Goal: Obtain resource: Download file/media

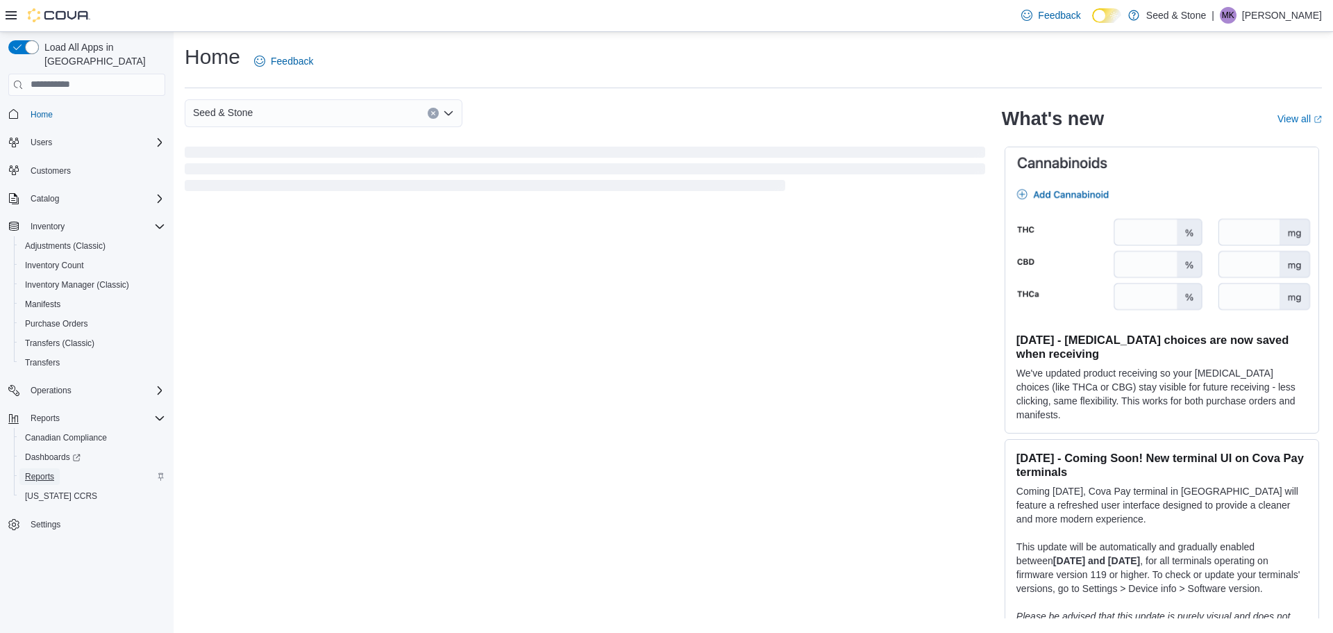
click at [41, 471] on span "Reports" at bounding box center [39, 476] width 29 height 11
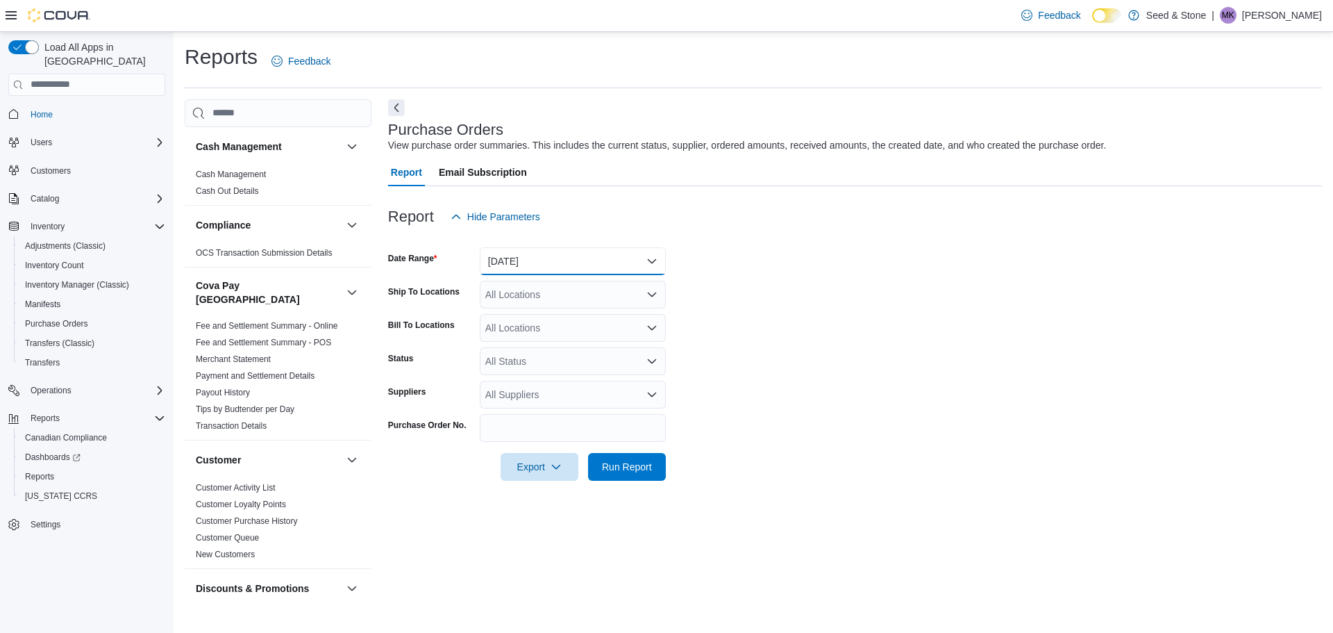
click at [536, 256] on button "Yesterday" at bounding box center [573, 261] width 186 height 28
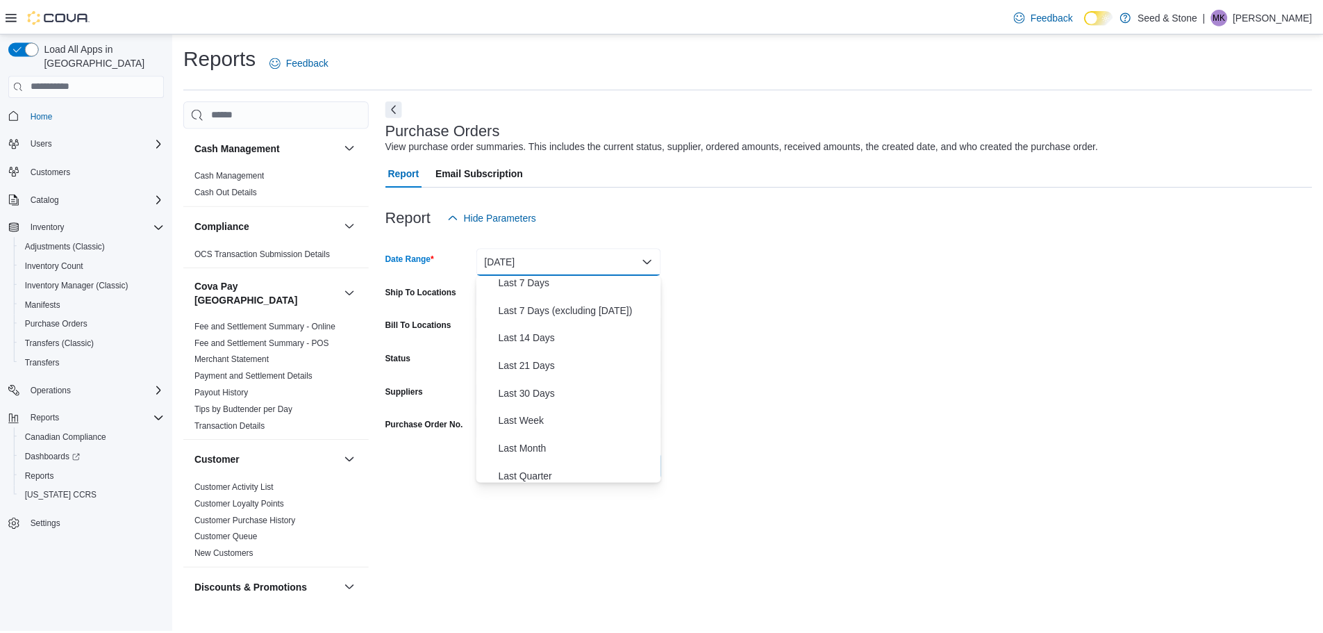
scroll to position [208, 0]
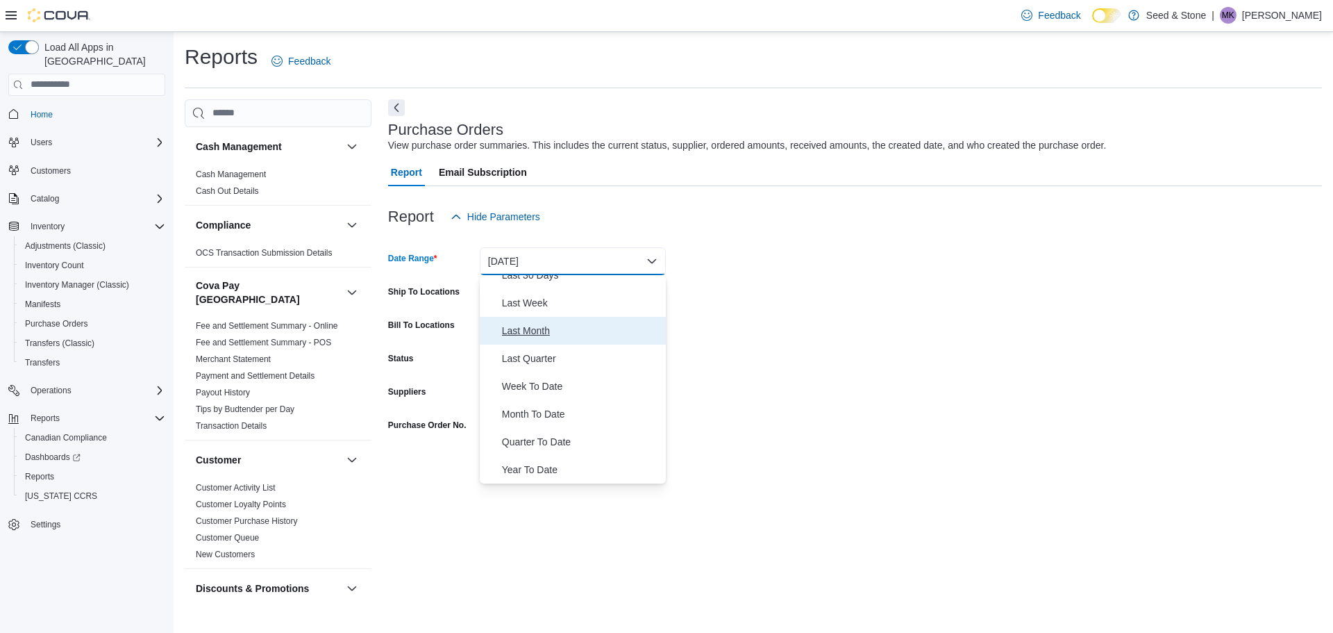
click at [522, 331] on span "Last Month" at bounding box center [581, 330] width 158 height 17
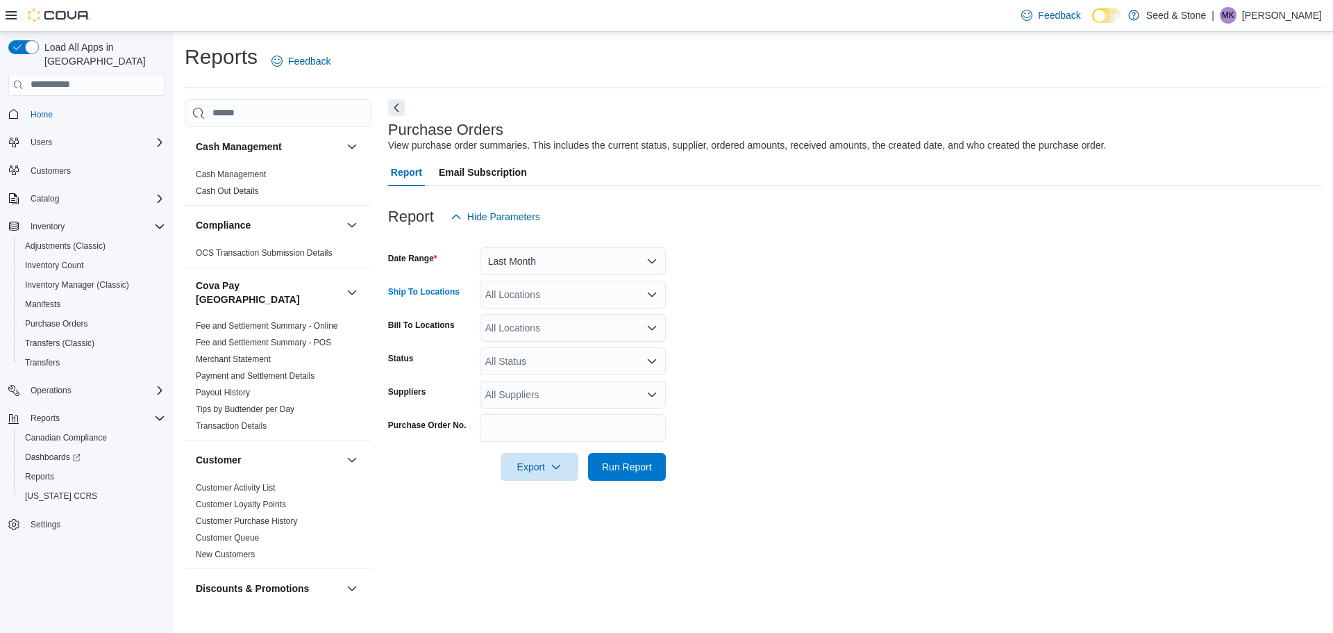
click at [598, 299] on div "All Locations" at bounding box center [573, 295] width 186 height 28
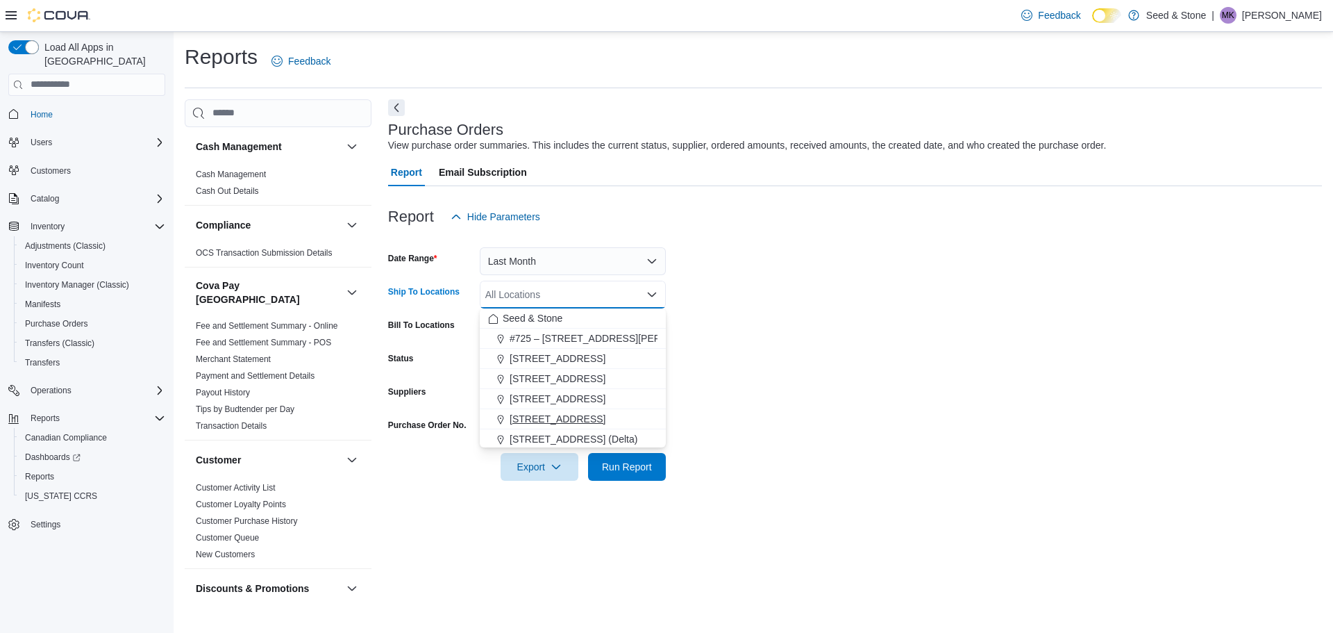
click at [580, 416] on span "590 Old Hope Princeton Way (Hope)" at bounding box center [558, 419] width 96 height 14
click at [809, 356] on form "Date Range Last Month Ship To Locations 590 Old Hope Princeton Way (Hope) Combo…" at bounding box center [855, 356] width 934 height 250
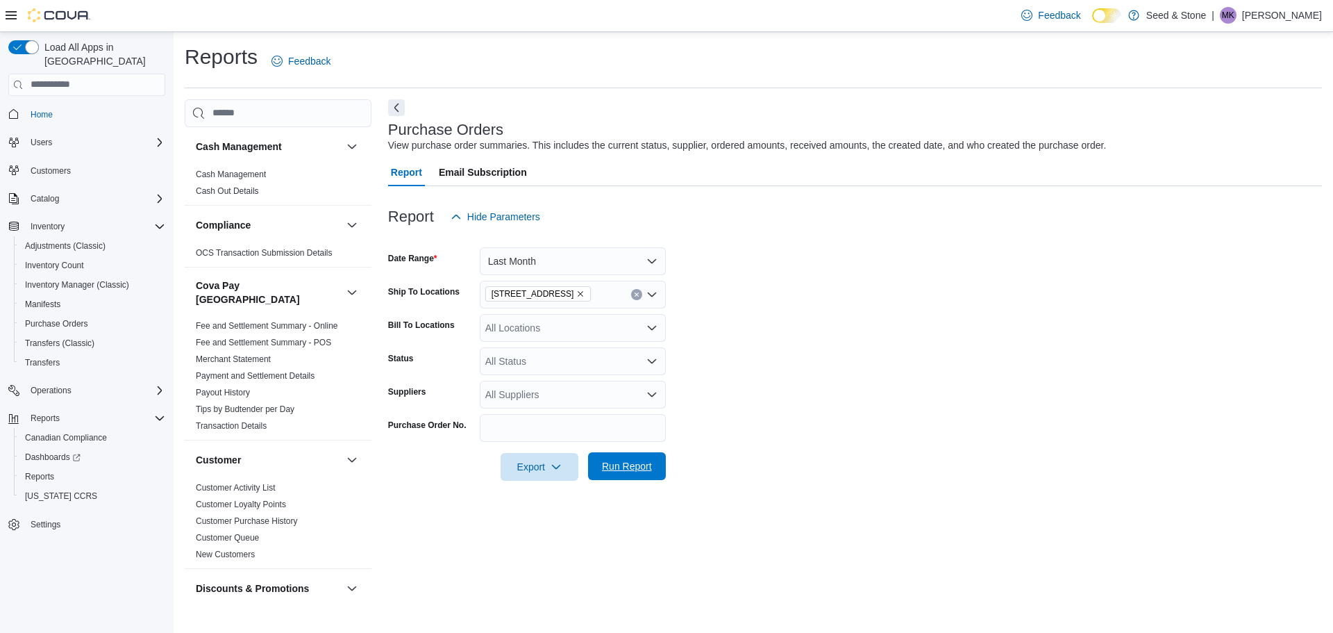
click at [627, 467] on span "Run Report" at bounding box center [627, 466] width 50 height 14
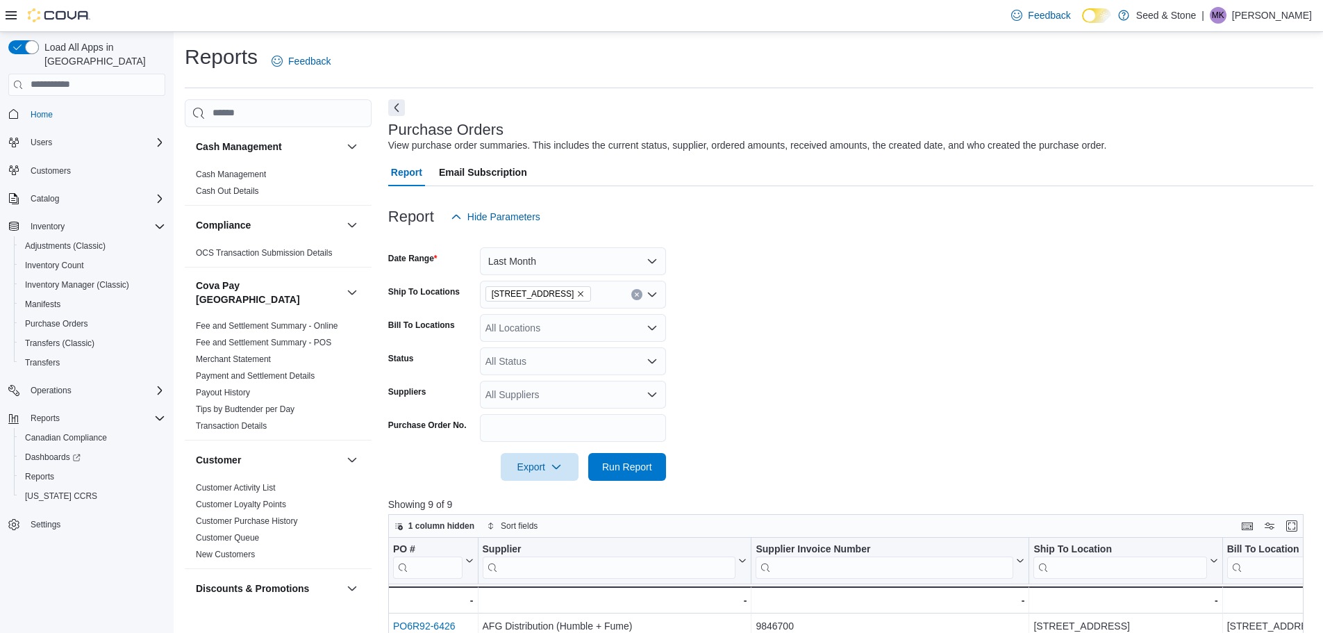
click at [938, 342] on form "Date Range Last Month Ship To Locations 590 Old Hope Princeton Way (Hope) Bill …" at bounding box center [850, 356] width 925 height 250
click at [815, 301] on form "Date Range Last Month Ship To Locations 590 Old Hope Princeton Way (Hope) Bill …" at bounding box center [850, 356] width 925 height 250
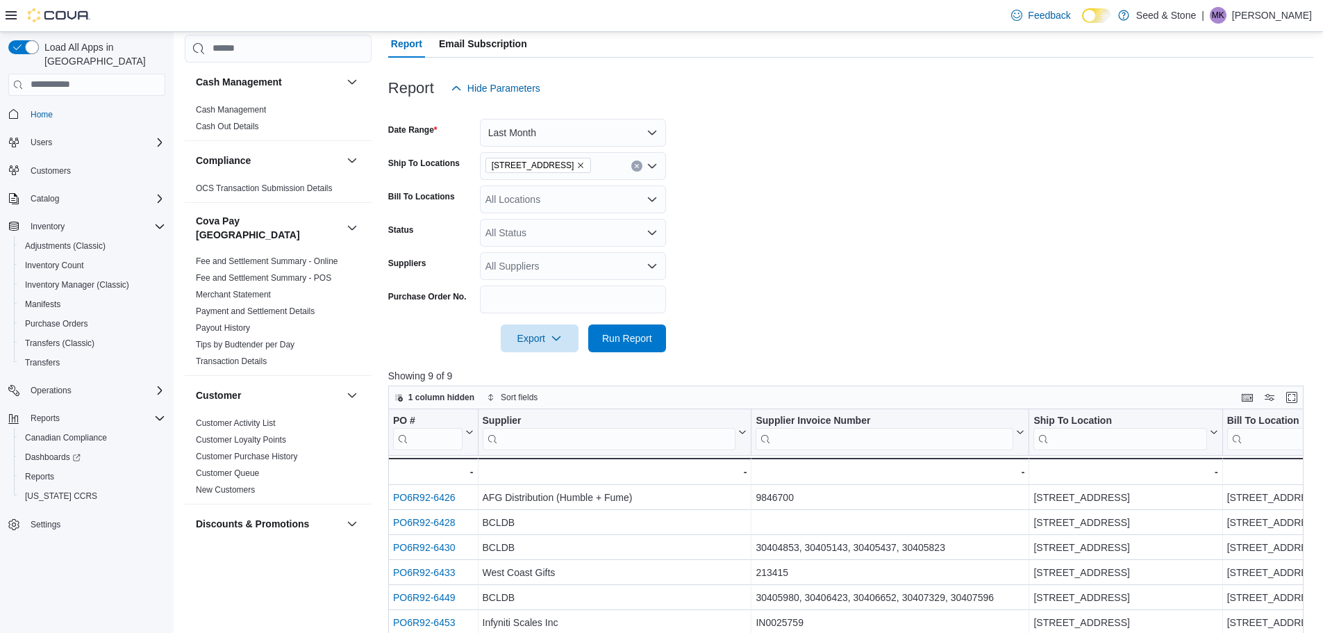
scroll to position [278, 0]
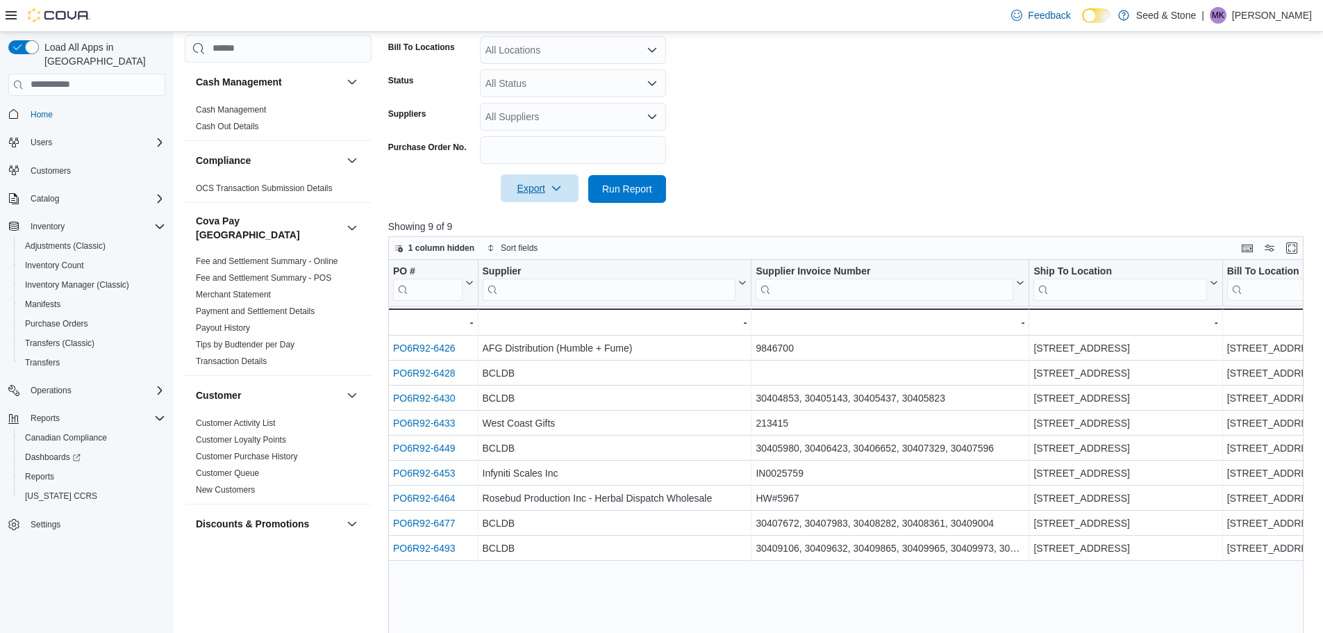
click at [519, 194] on span "Export" at bounding box center [539, 188] width 61 height 28
click at [936, 155] on form "Date Range Last Month Ship To Locations 590 Old Hope Princeton Way (Hope) Bill …" at bounding box center [850, 78] width 925 height 250
click at [522, 186] on span "Export" at bounding box center [539, 188] width 61 height 28
click at [559, 216] on span "Export to Excel" at bounding box center [541, 216] width 63 height 11
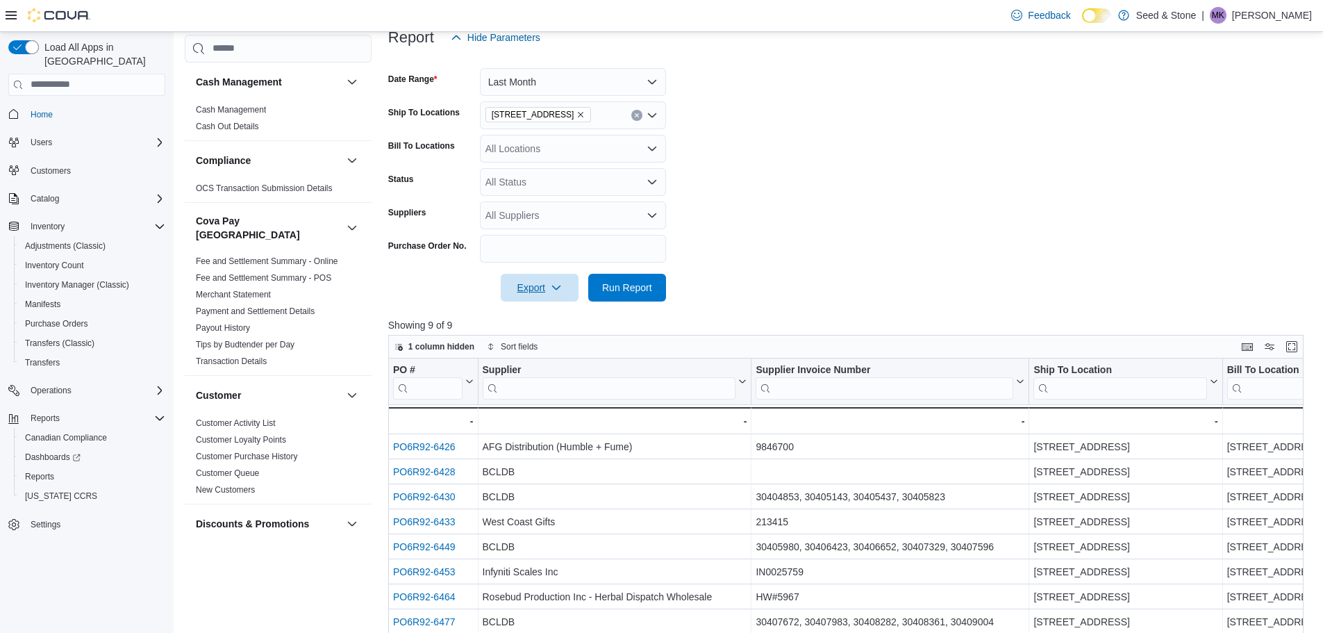
scroll to position [69, 0]
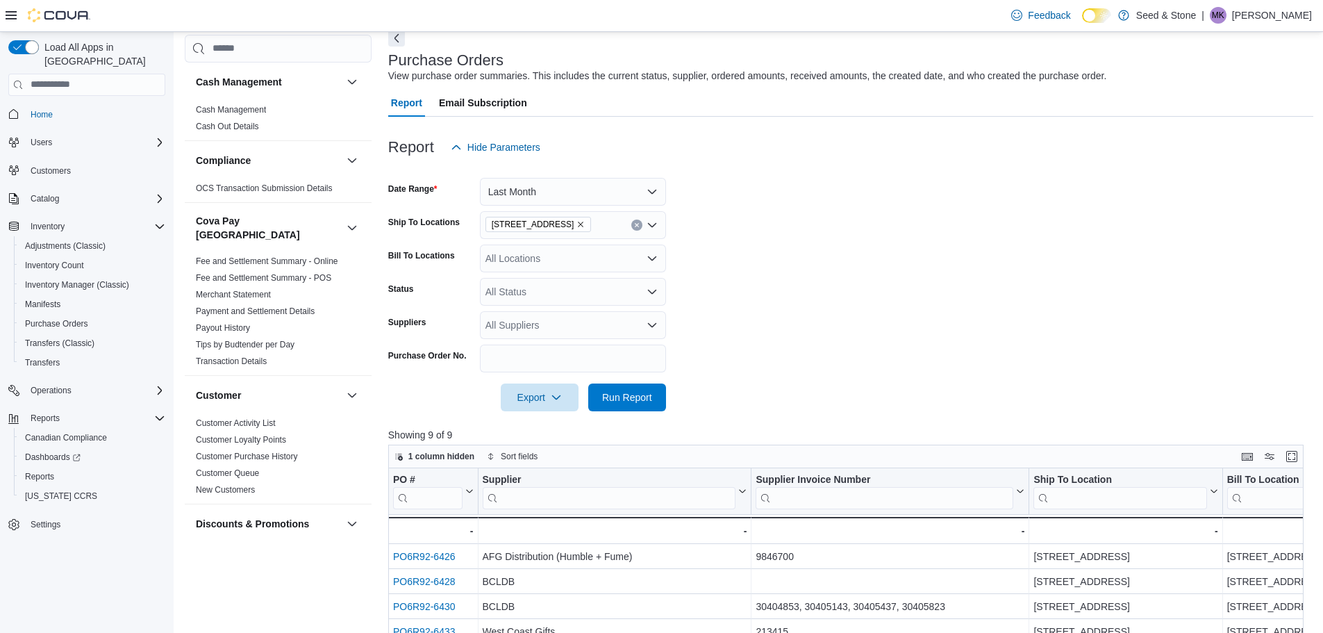
click at [585, 224] on span "590 Old Hope Princeton Way (Hope)" at bounding box center [539, 224] width 94 height 14
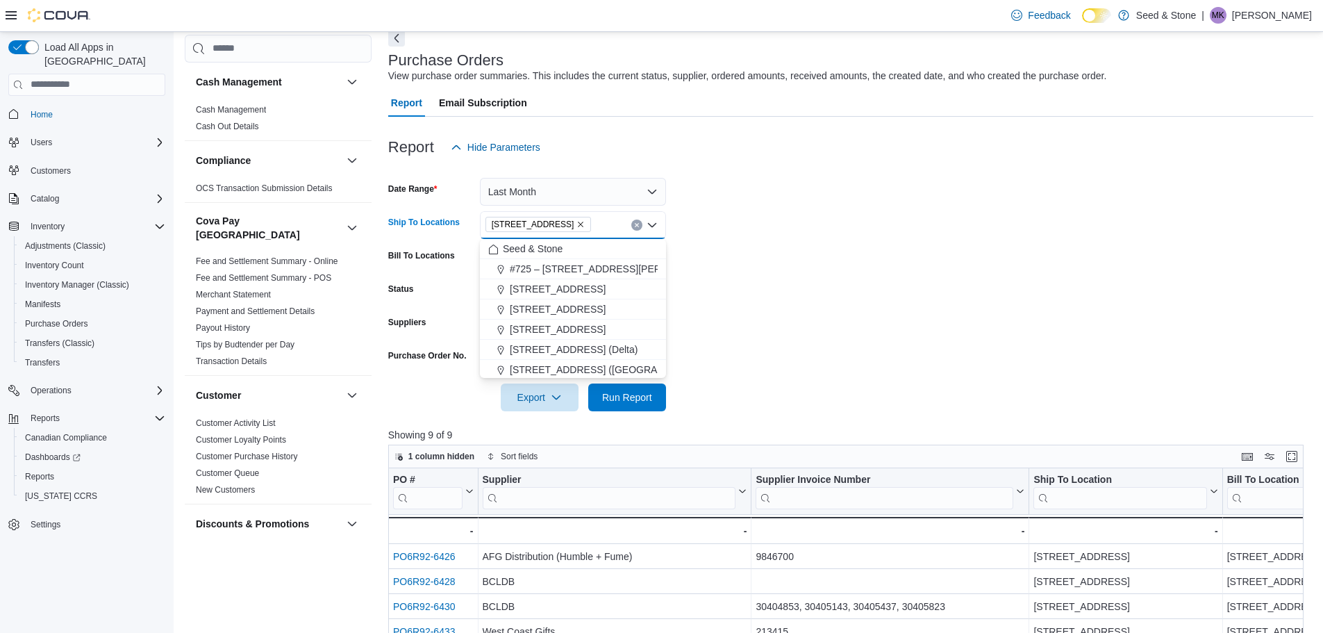
click at [585, 220] on icon "Remove 590 Old Hope Princeton Way (Hope) from selection in this group" at bounding box center [580, 224] width 8 height 8
drag, startPoint x: 578, startPoint y: 340, endPoint x: 673, endPoint y: 324, distance: 96.4
click at [578, 340] on button "8050 Lickman Road # 103 (Chilliwack)" at bounding box center [573, 348] width 186 height 20
click at [715, 314] on form "Date Range Last Month Ship To Locations 8050 Lickman Road # 103 (Chilliwack) Co…" at bounding box center [850, 286] width 925 height 250
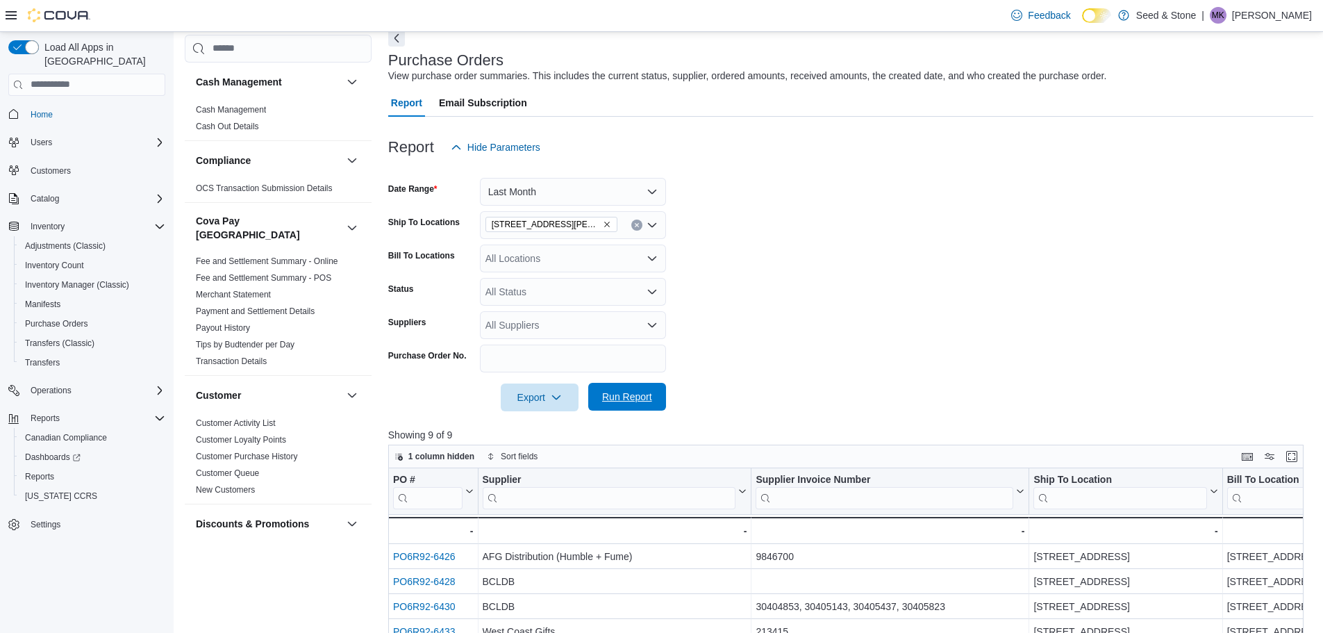
click at [633, 394] on span "Run Report" at bounding box center [627, 397] width 50 height 14
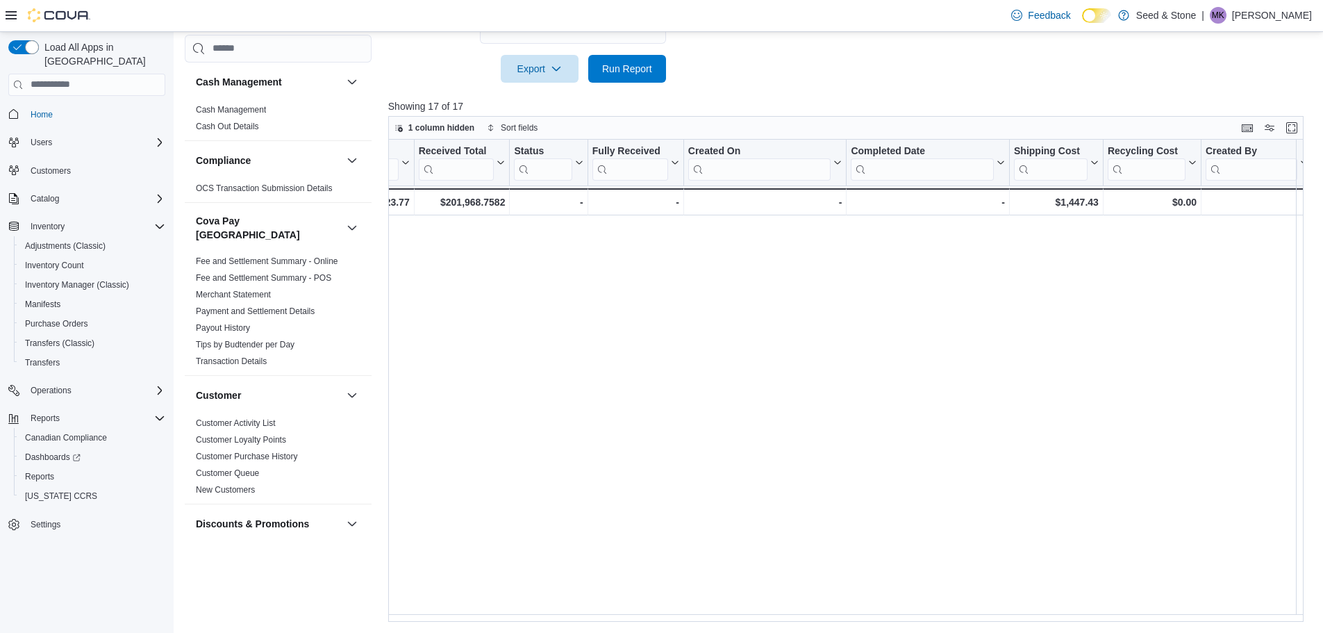
scroll to position [25, 0]
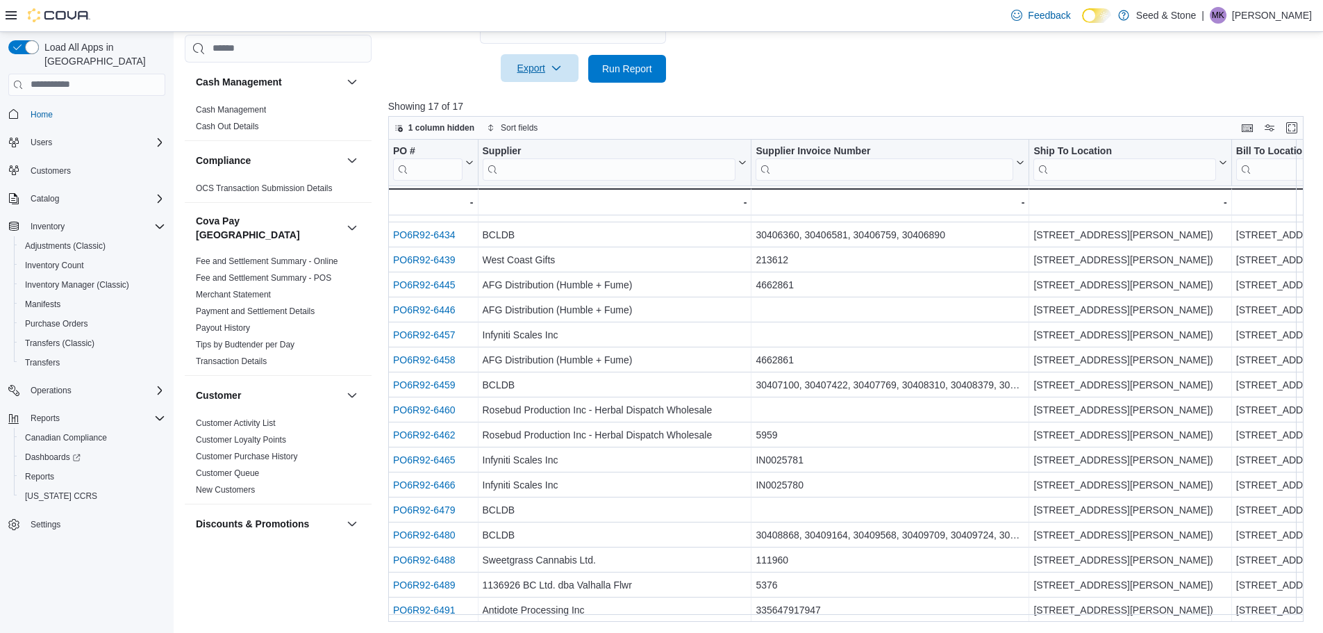
click at [536, 76] on span "Export" at bounding box center [539, 68] width 61 height 28
click at [538, 94] on span "Export to Excel" at bounding box center [541, 96] width 63 height 11
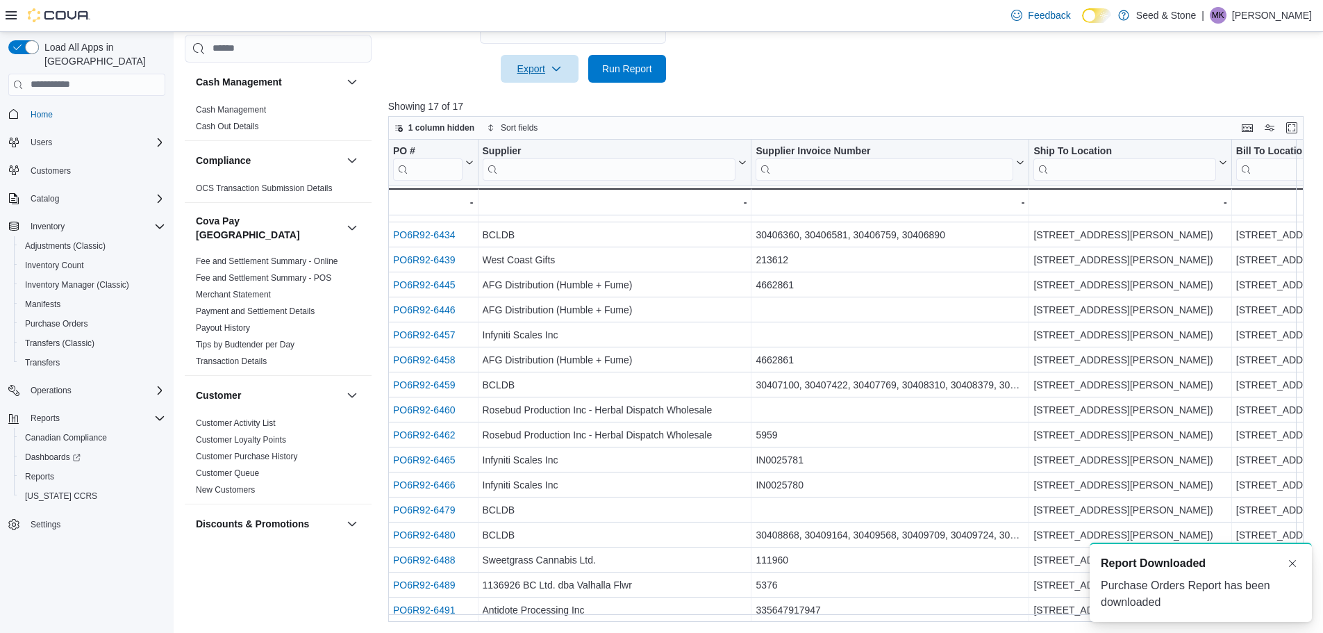
scroll to position [0, 0]
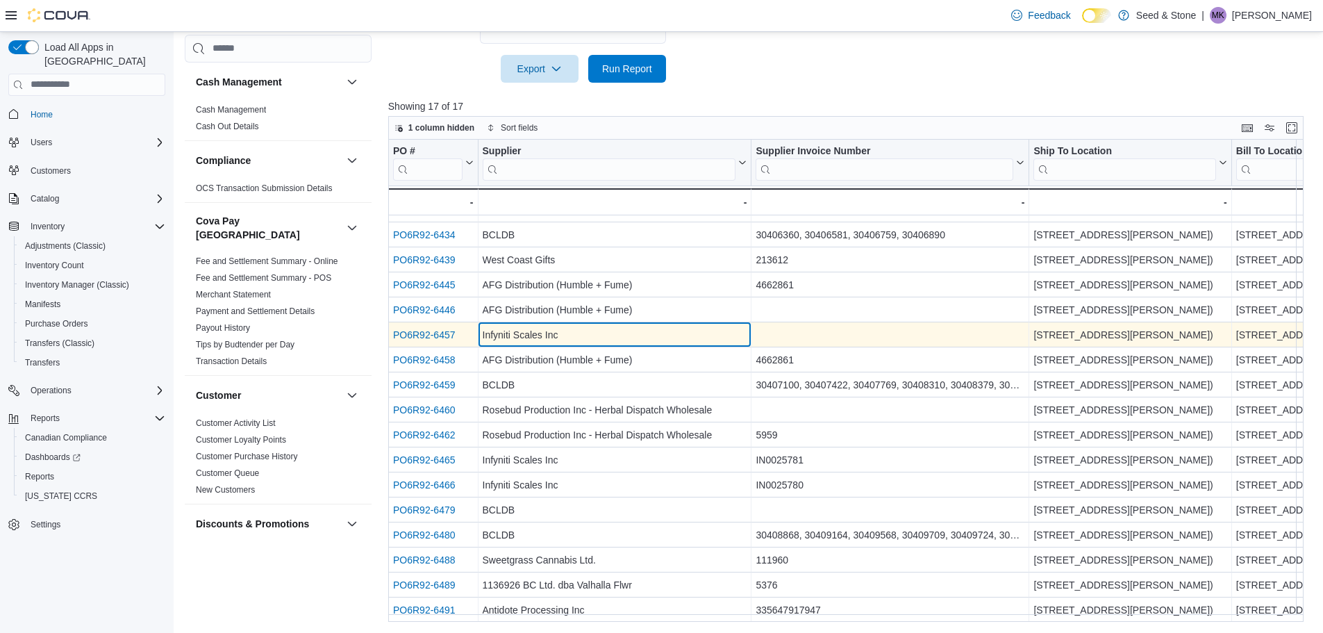
click at [569, 334] on div "Infyniti Scales Inc" at bounding box center [614, 334] width 265 height 17
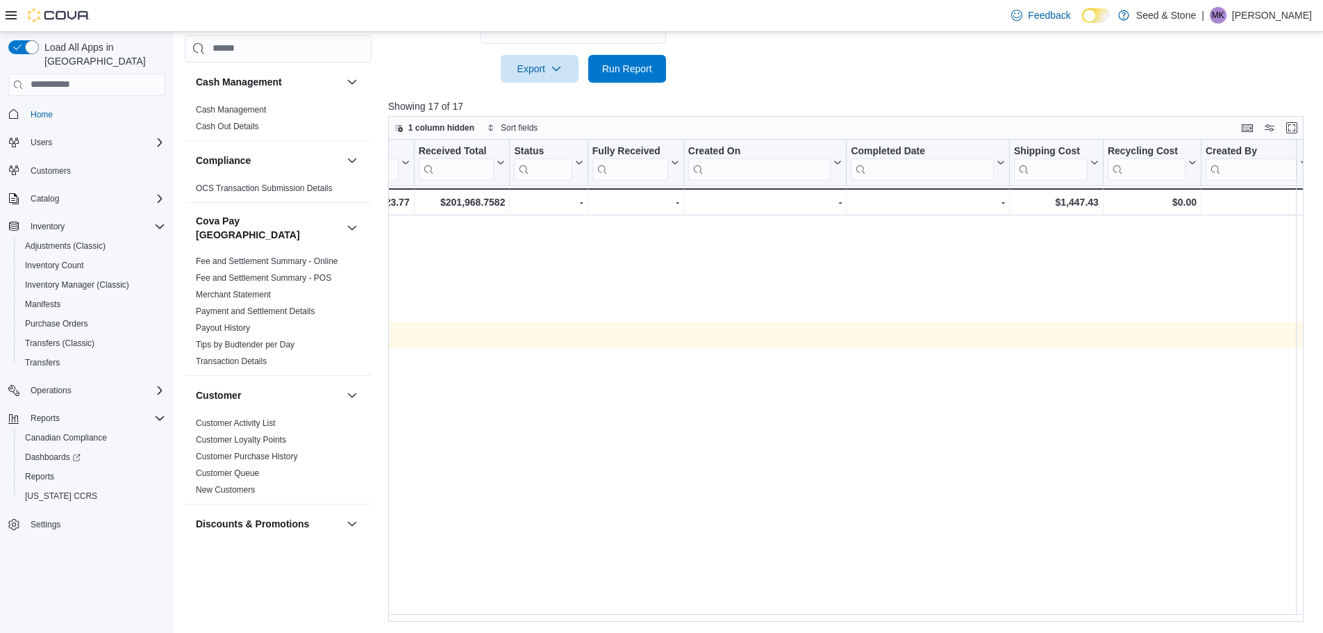
scroll to position [25, 0]
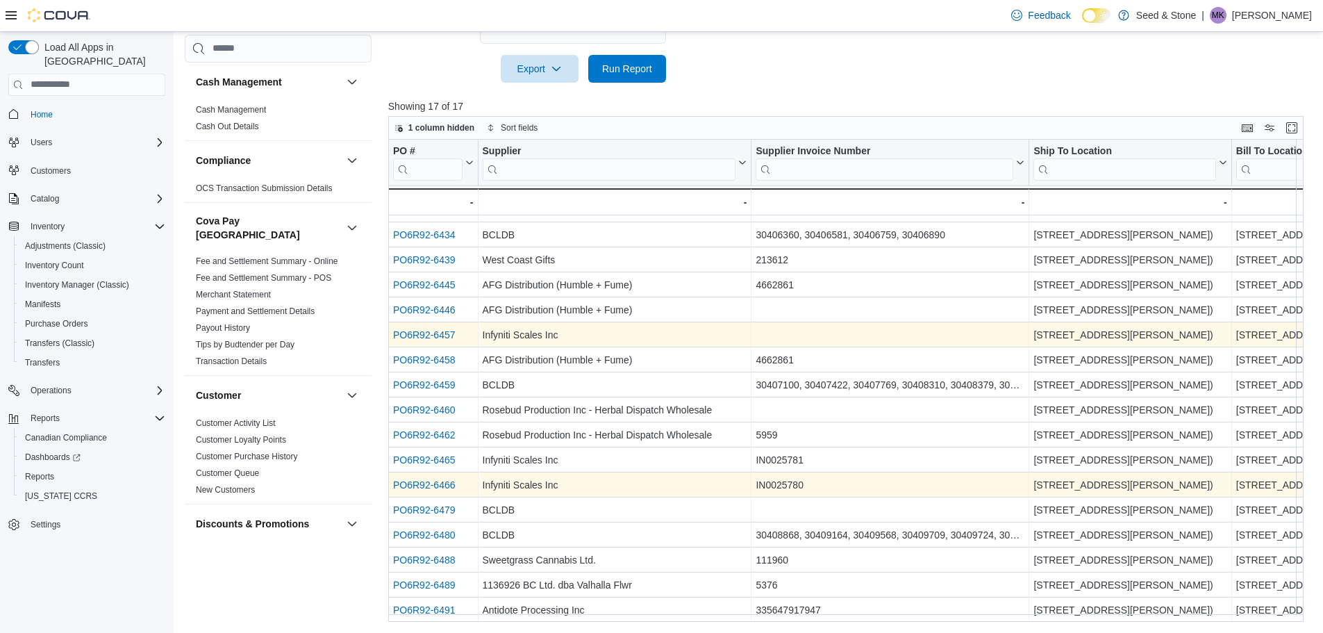
click at [436, 479] on link "PO6R92-6466" at bounding box center [424, 484] width 63 height 11
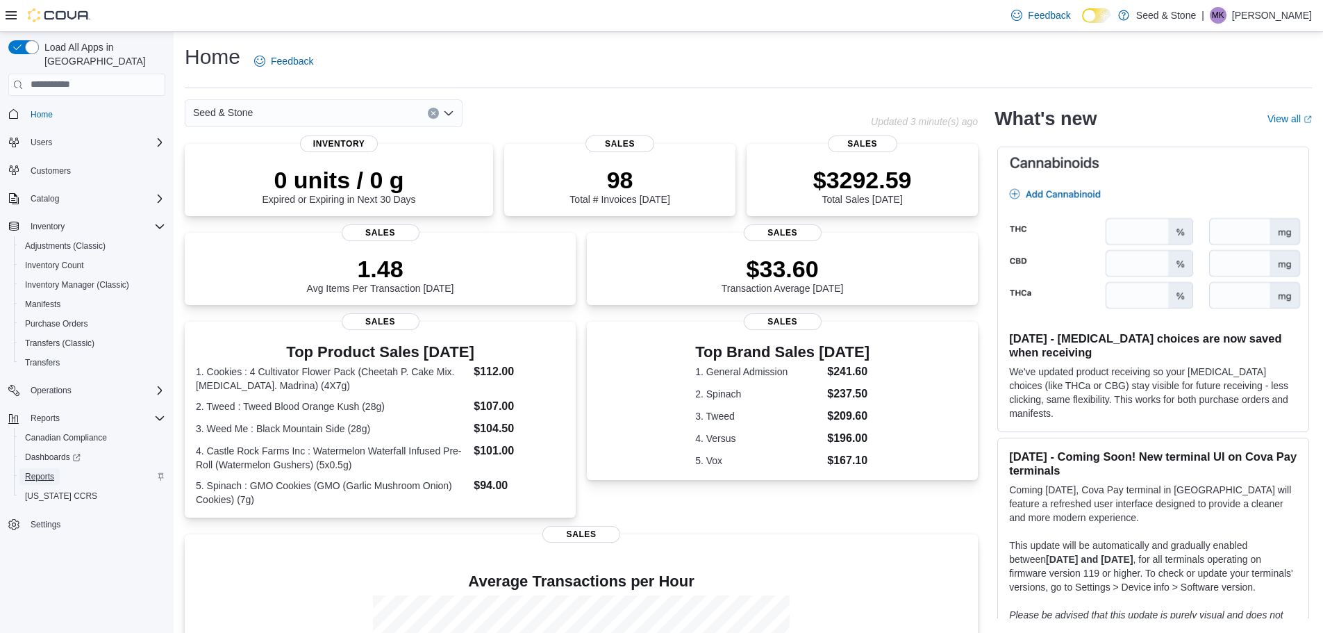
click at [49, 468] on span "Reports" at bounding box center [39, 476] width 29 height 17
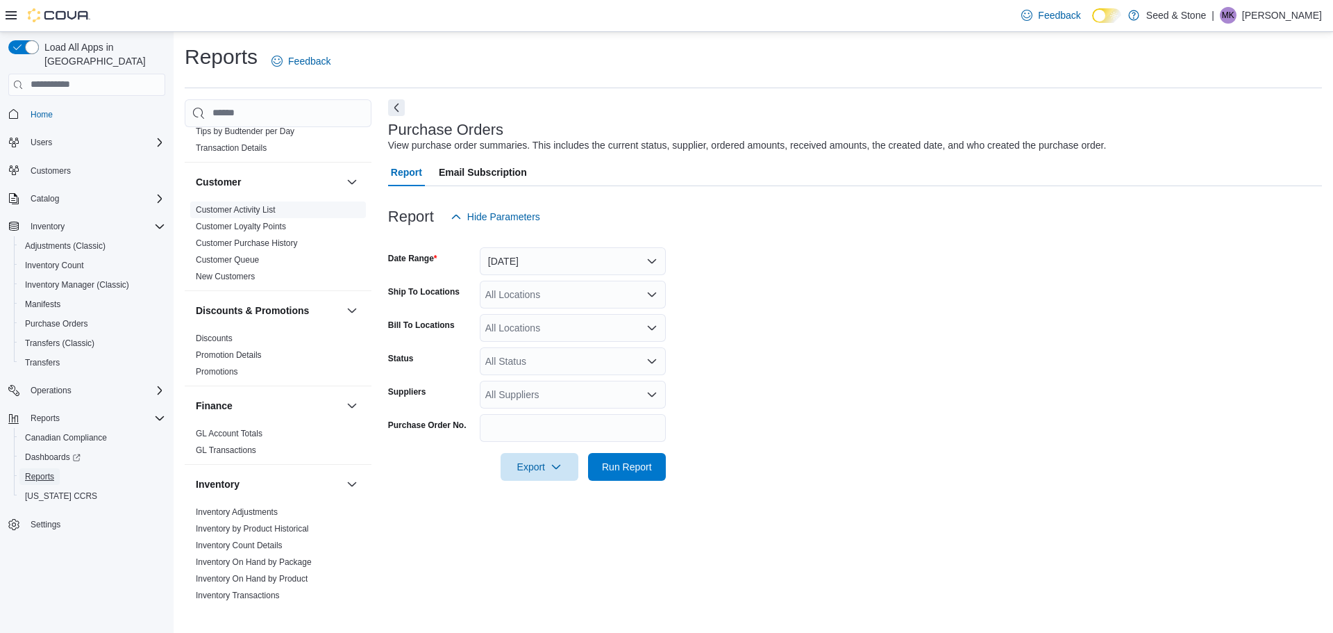
scroll to position [417, 0]
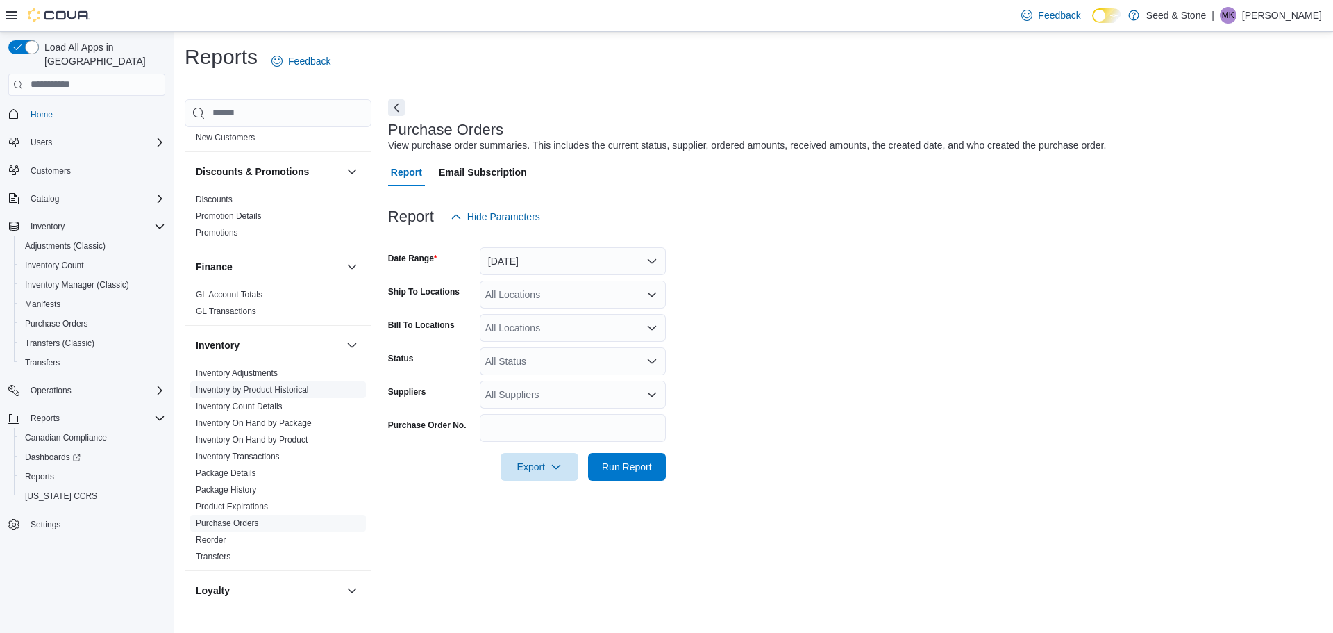
click at [299, 385] on link "Inventory by Product Historical" at bounding box center [252, 390] width 113 height 10
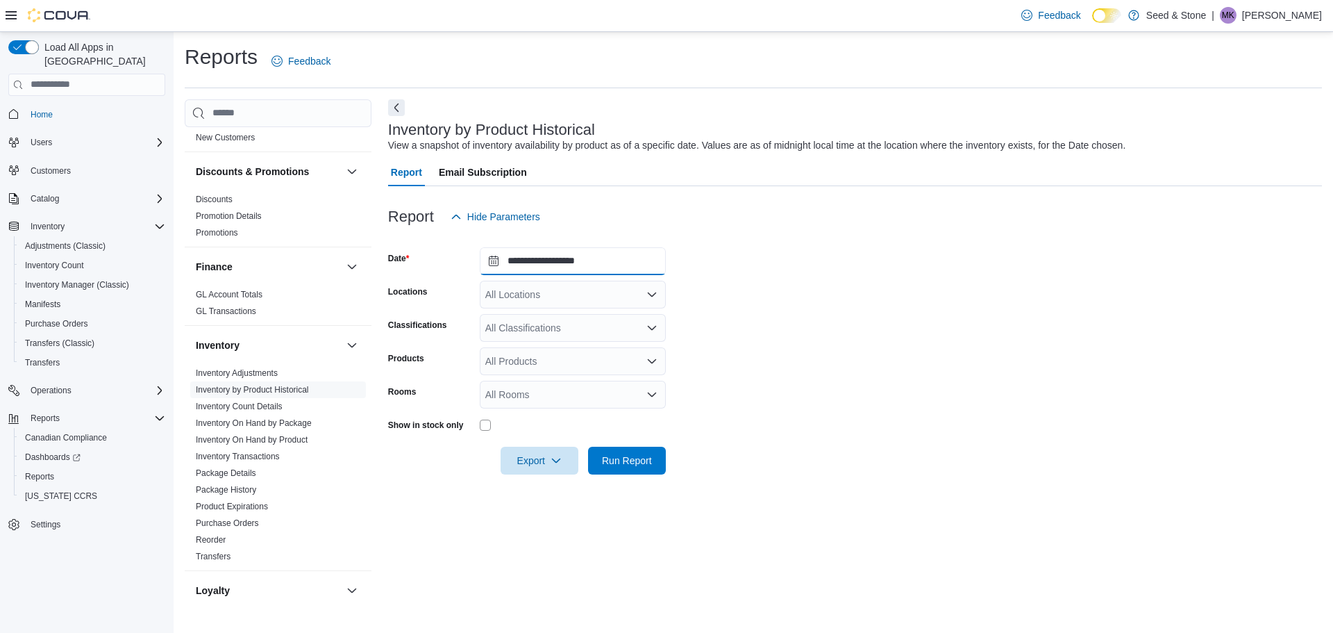
click at [569, 260] on input "**********" at bounding box center [573, 261] width 186 height 28
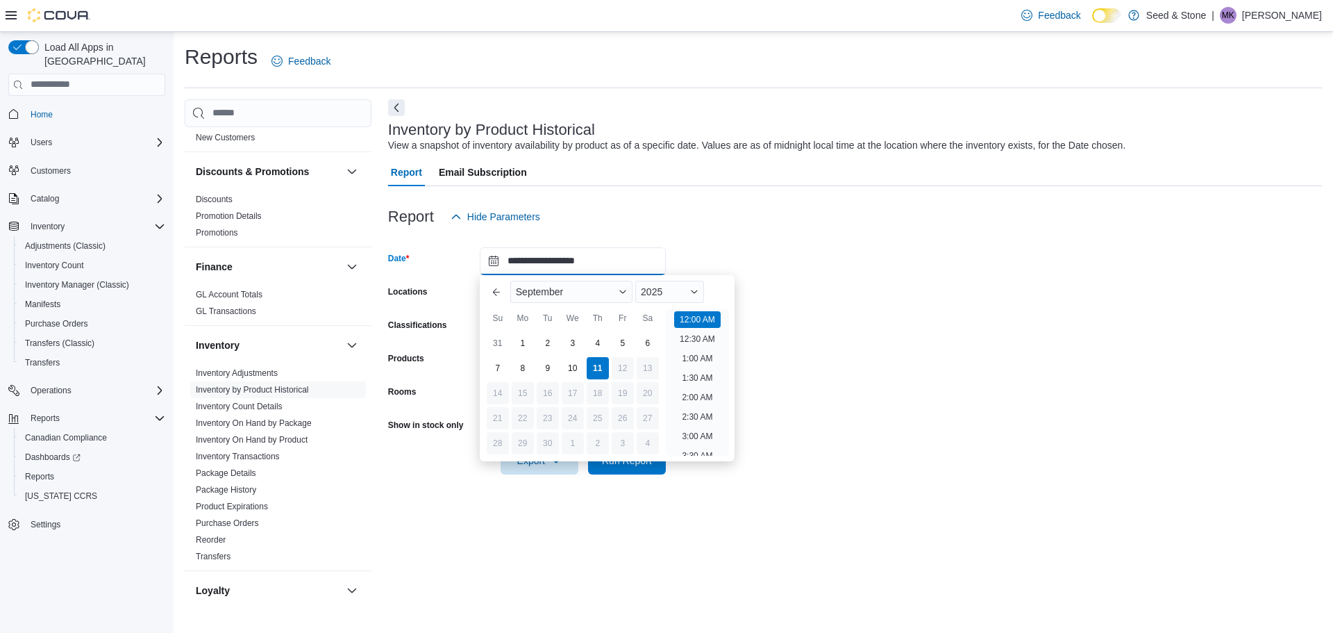
scroll to position [43, 0]
click at [519, 337] on div "1" at bounding box center [522, 343] width 24 height 24
type input "**********"
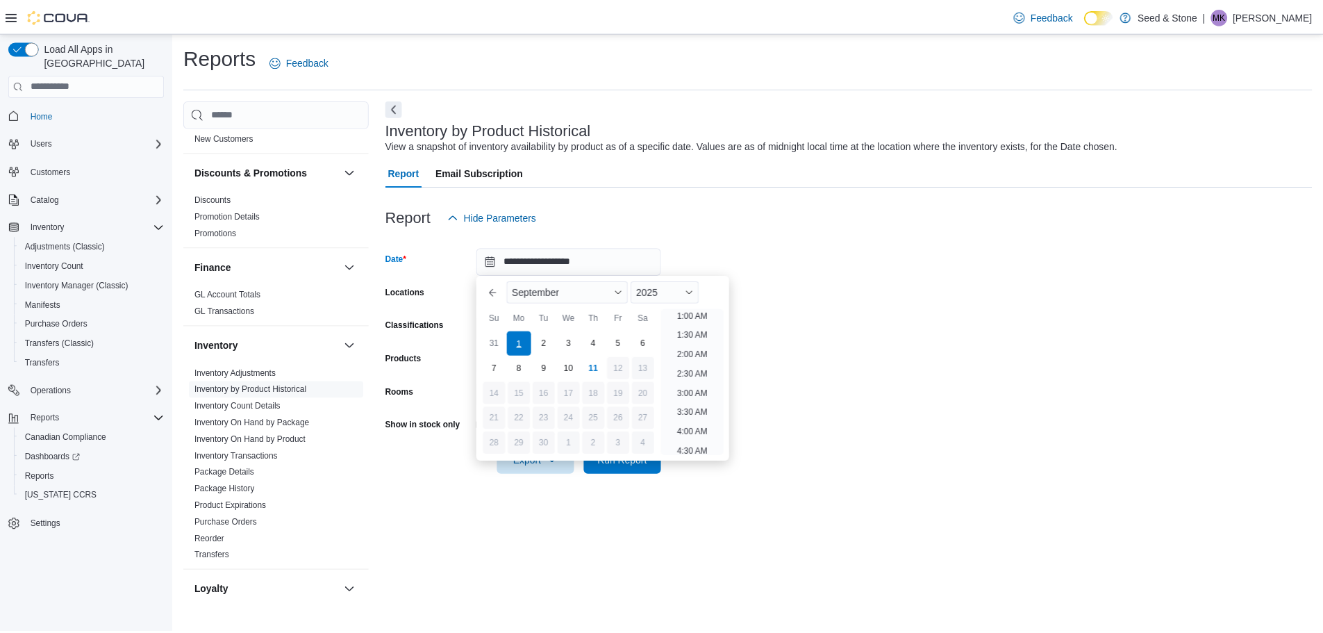
scroll to position [3, 0]
click at [919, 291] on form "**********" at bounding box center [855, 353] width 934 height 244
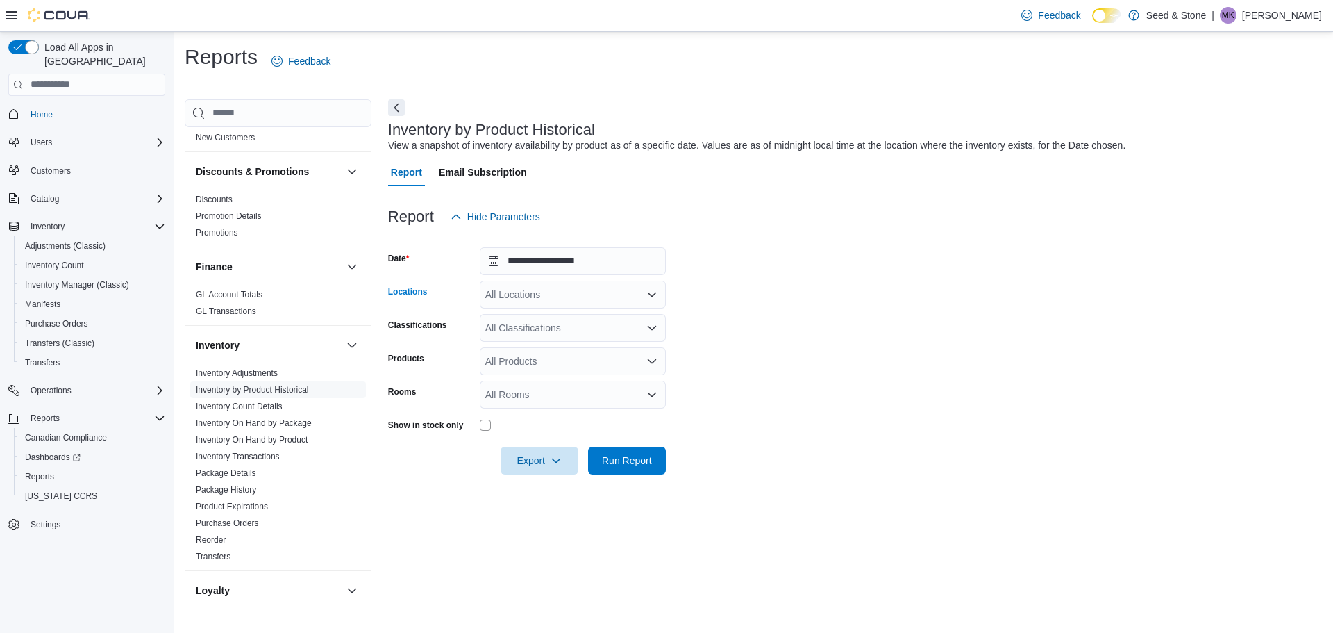
click at [573, 291] on div "All Locations" at bounding box center [573, 295] width 186 height 28
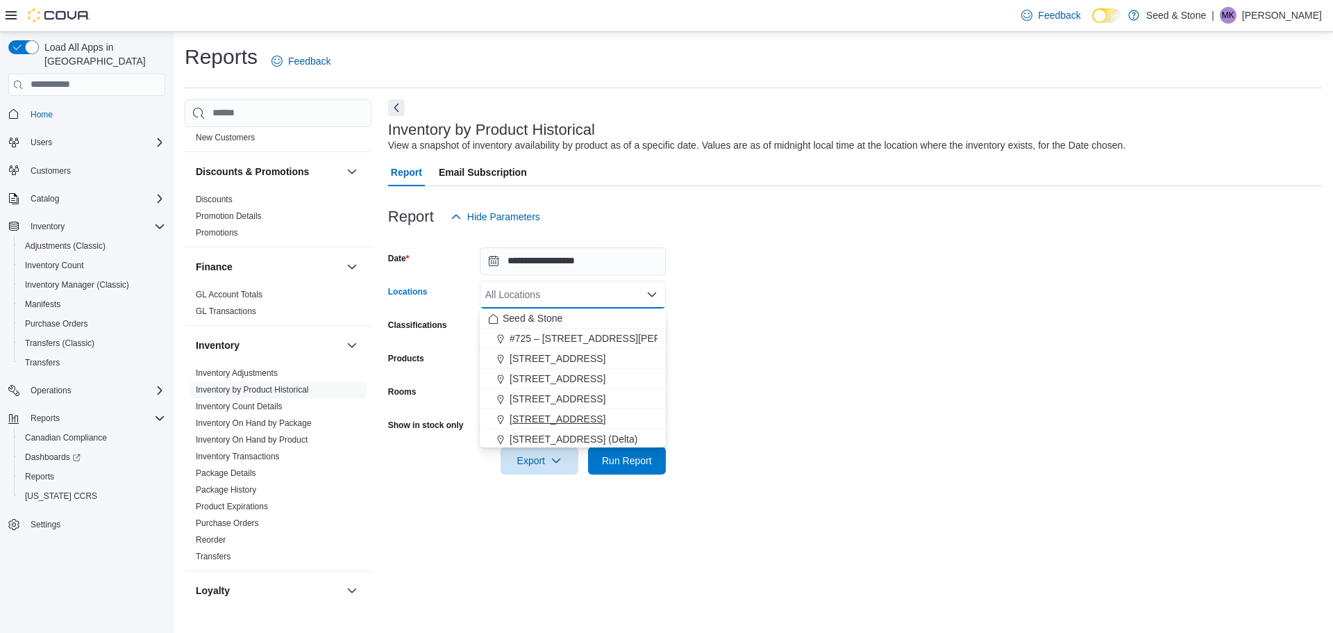
click at [592, 414] on span "590 Old Hope Princeton Way (Hope)" at bounding box center [558, 419] width 96 height 14
click at [610, 467] on span "Run Report" at bounding box center [627, 460] width 61 height 28
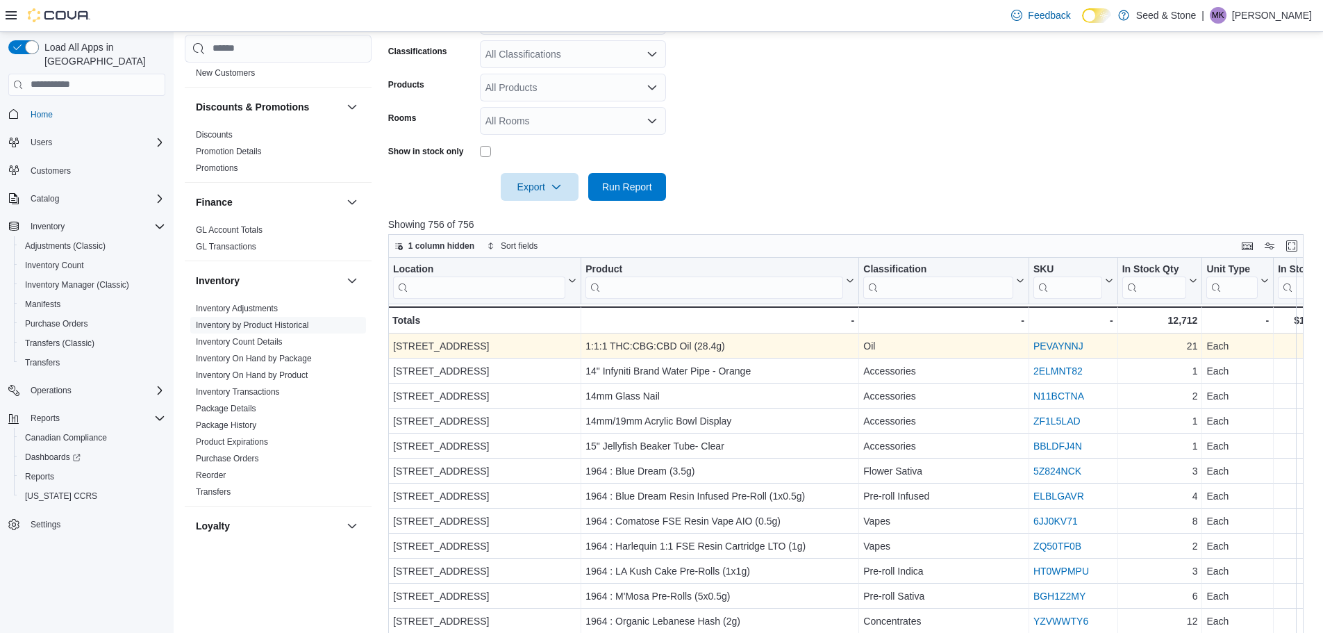
scroll to position [278, 0]
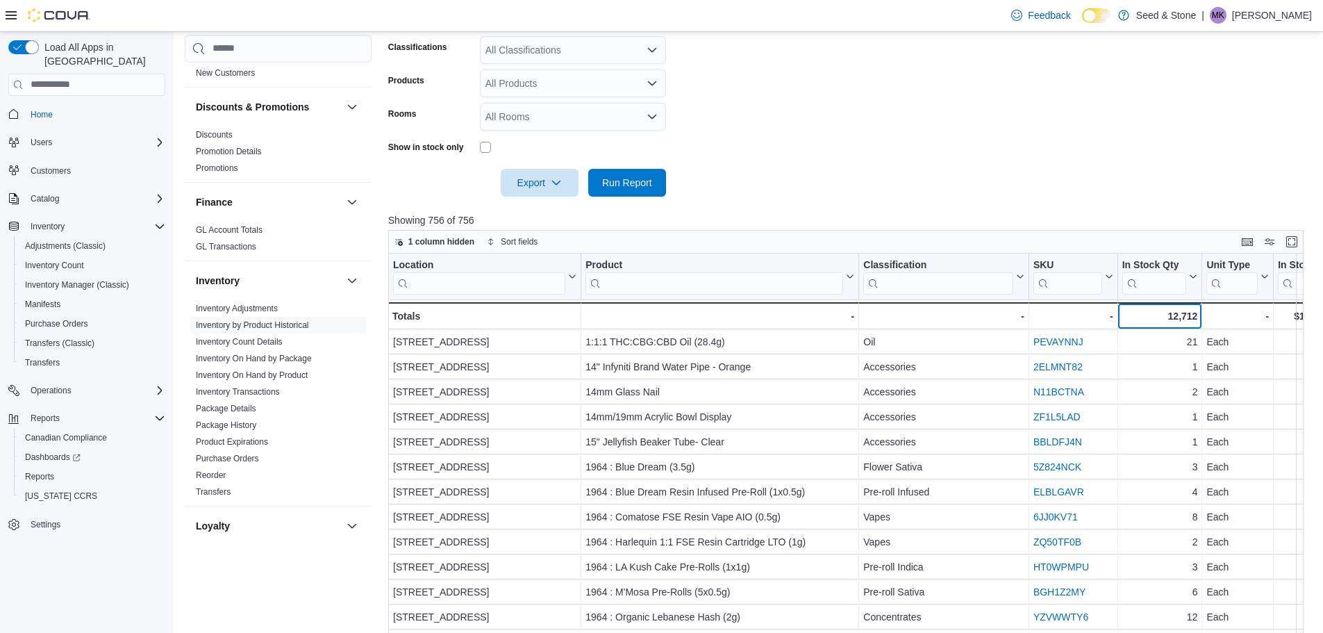
click at [1141, 313] on div "12,712" at bounding box center [1160, 316] width 76 height 17
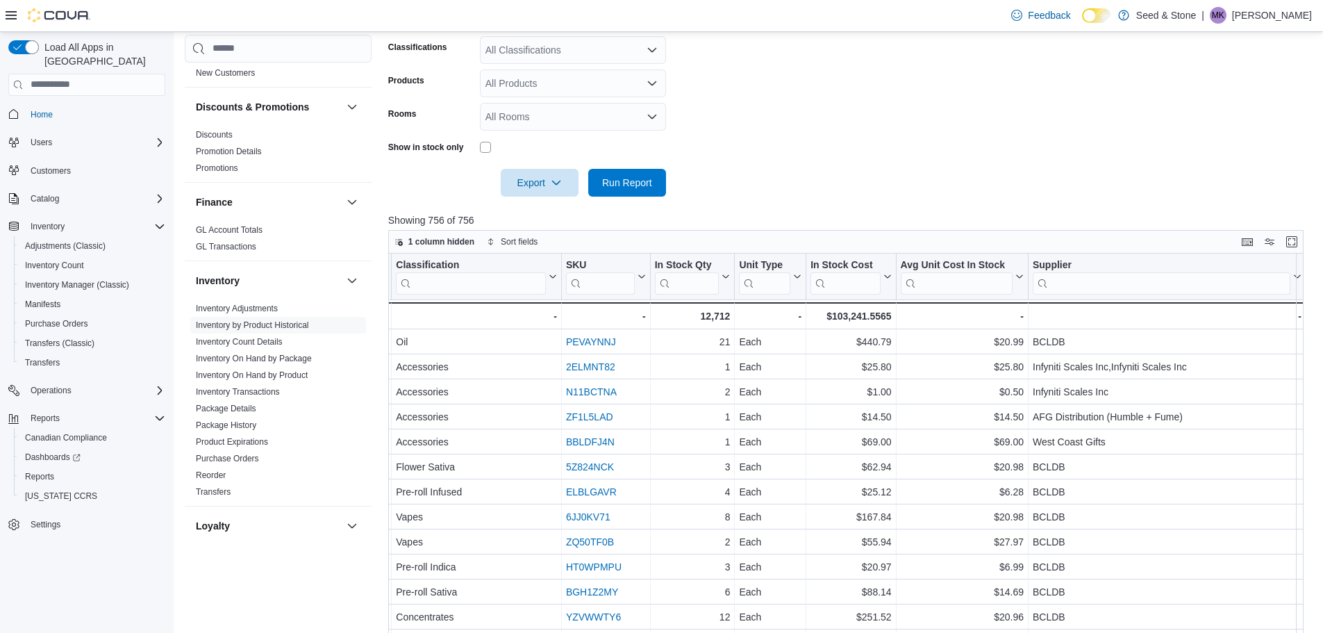
scroll to position [0, 745]
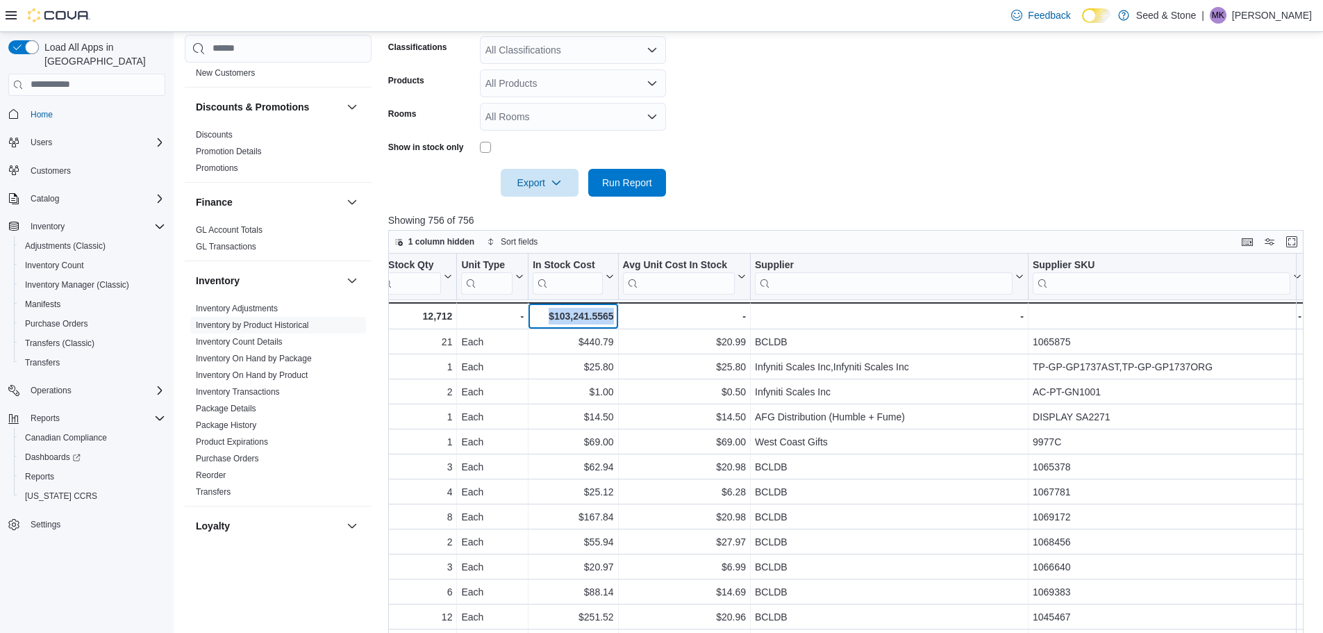
drag, startPoint x: 543, startPoint y: 315, endPoint x: 615, endPoint y: 311, distance: 72.3
click at [613, 312] on div "$103,241.5565" at bounding box center [573, 316] width 81 height 17
copy div "$103,241.5565"
click at [532, 185] on span "Export" at bounding box center [539, 182] width 61 height 28
click at [537, 208] on span "Export to Excel" at bounding box center [541, 210] width 63 height 11
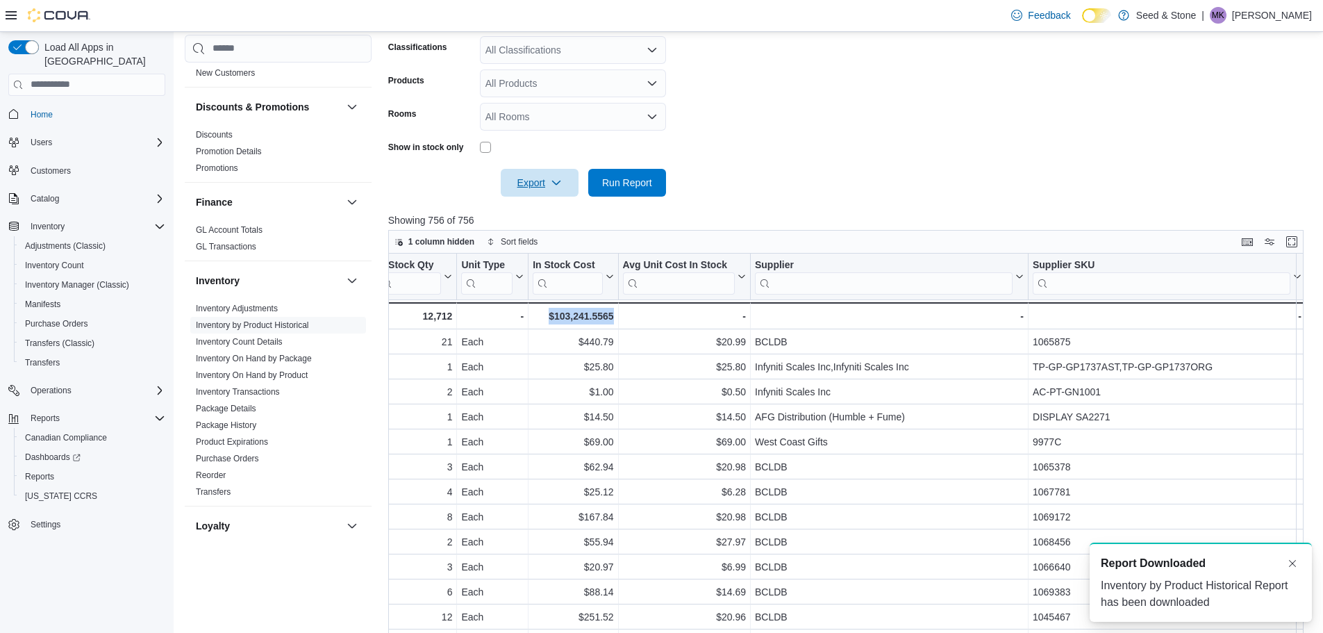
scroll to position [0, 0]
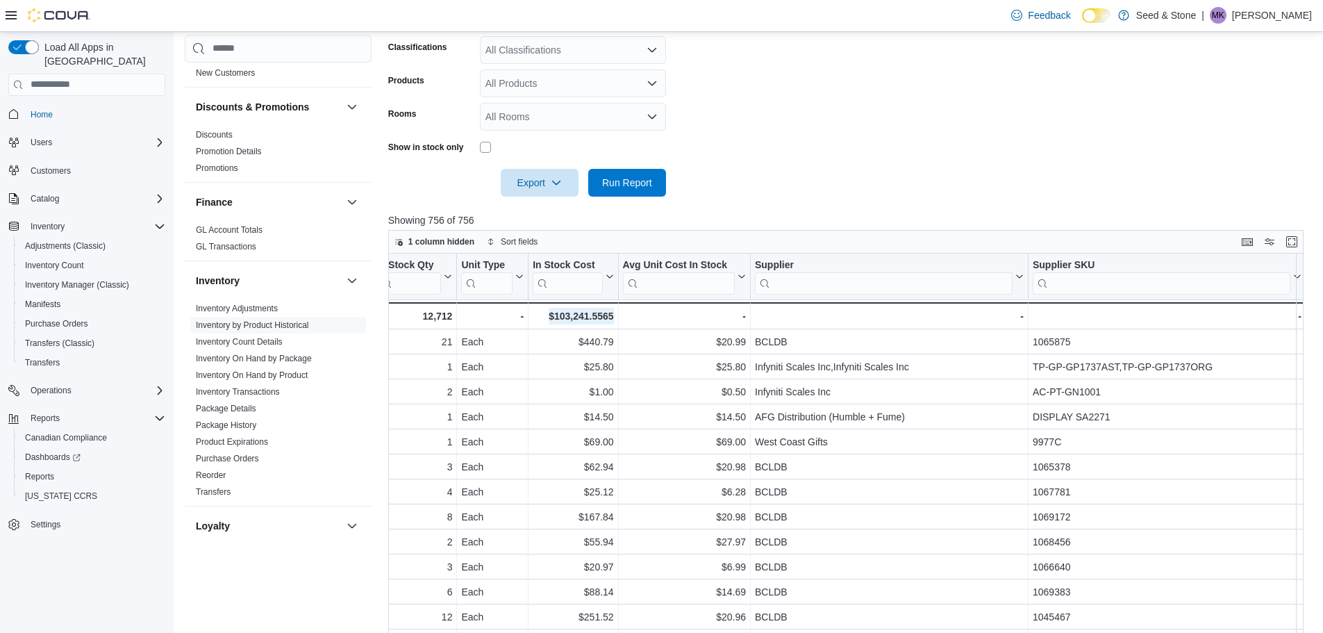
drag, startPoint x: 874, startPoint y: 174, endPoint x: 870, endPoint y: 183, distance: 10.6
click at [874, 174] on form "**********" at bounding box center [850, 75] width 925 height 244
click at [872, 170] on form "**********" at bounding box center [850, 75] width 925 height 244
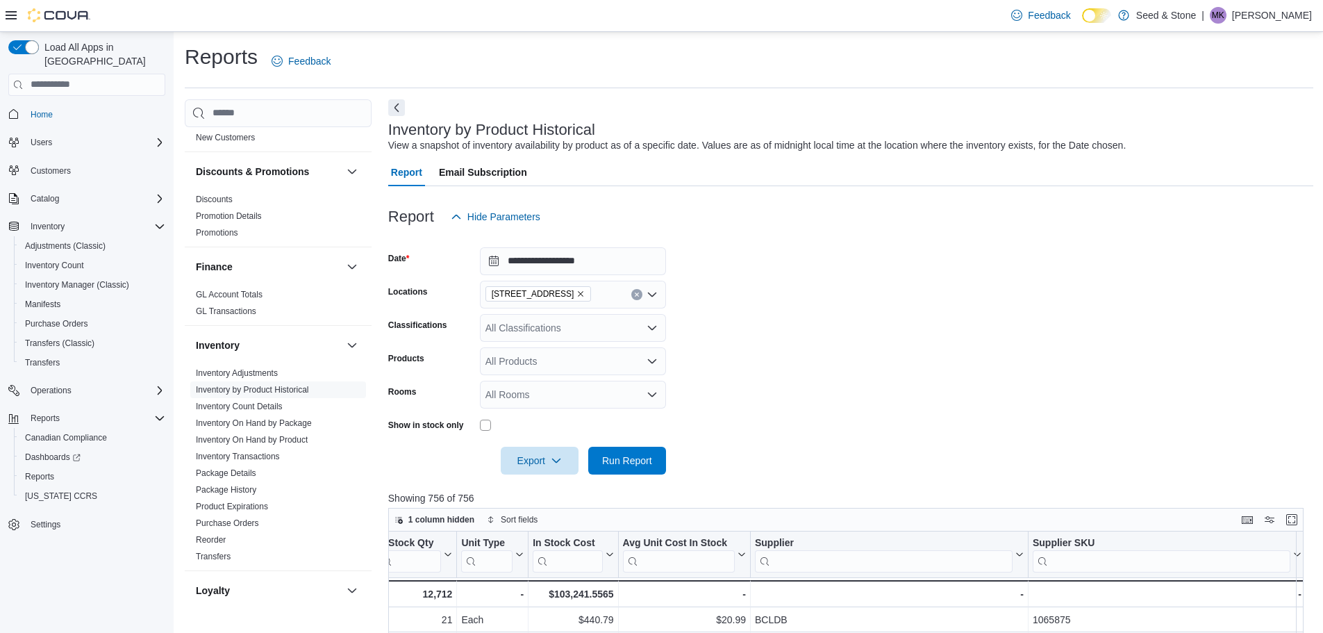
click at [854, 276] on form "**********" at bounding box center [850, 353] width 925 height 244
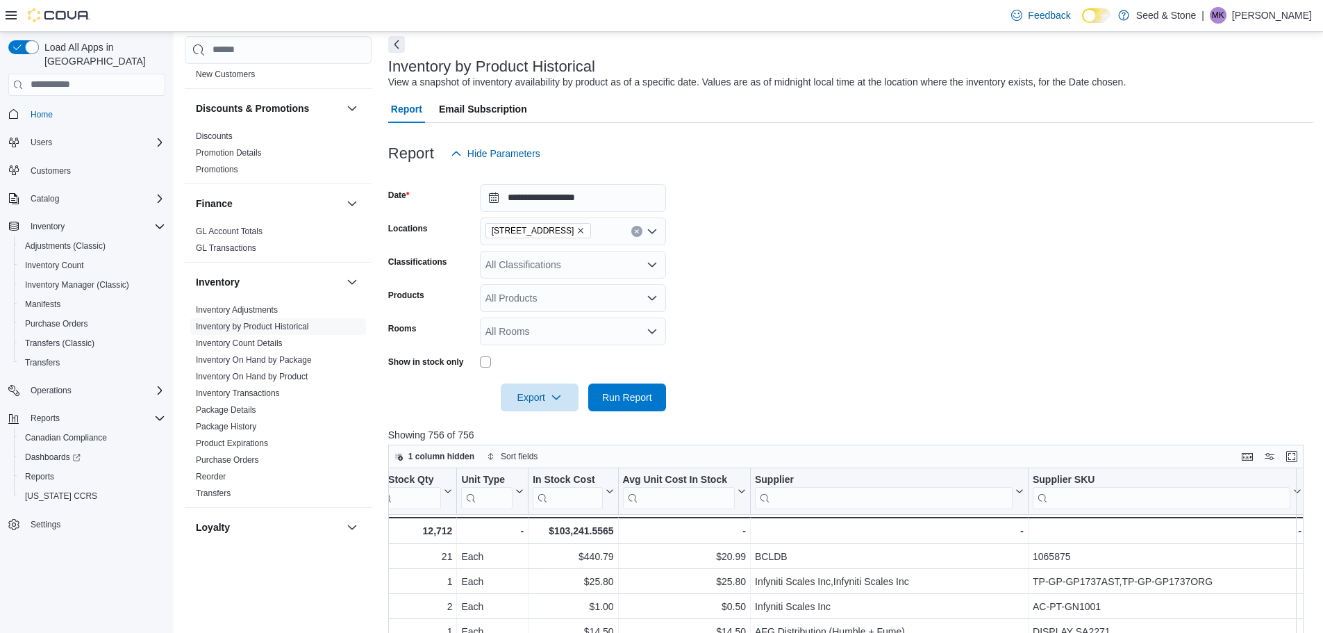
scroll to position [44, 0]
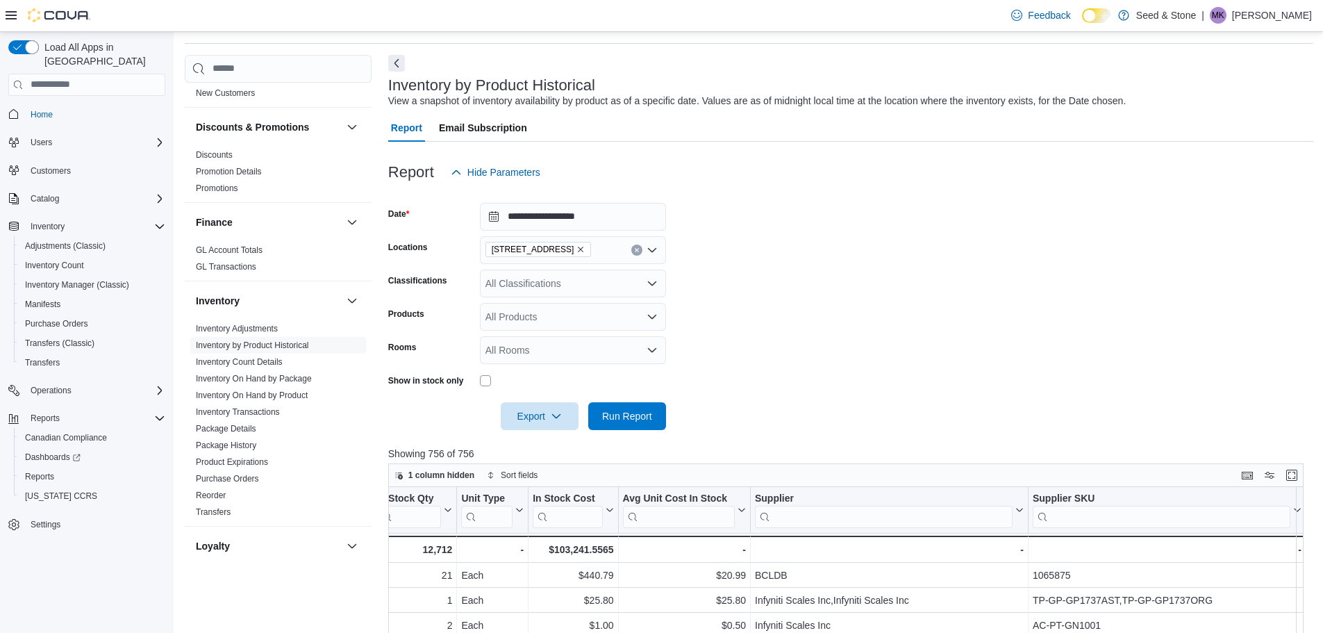
click at [783, 237] on form "**********" at bounding box center [850, 308] width 925 height 244
click at [856, 282] on form "**********" at bounding box center [850, 308] width 925 height 244
click at [800, 388] on form "**********" at bounding box center [850, 308] width 925 height 244
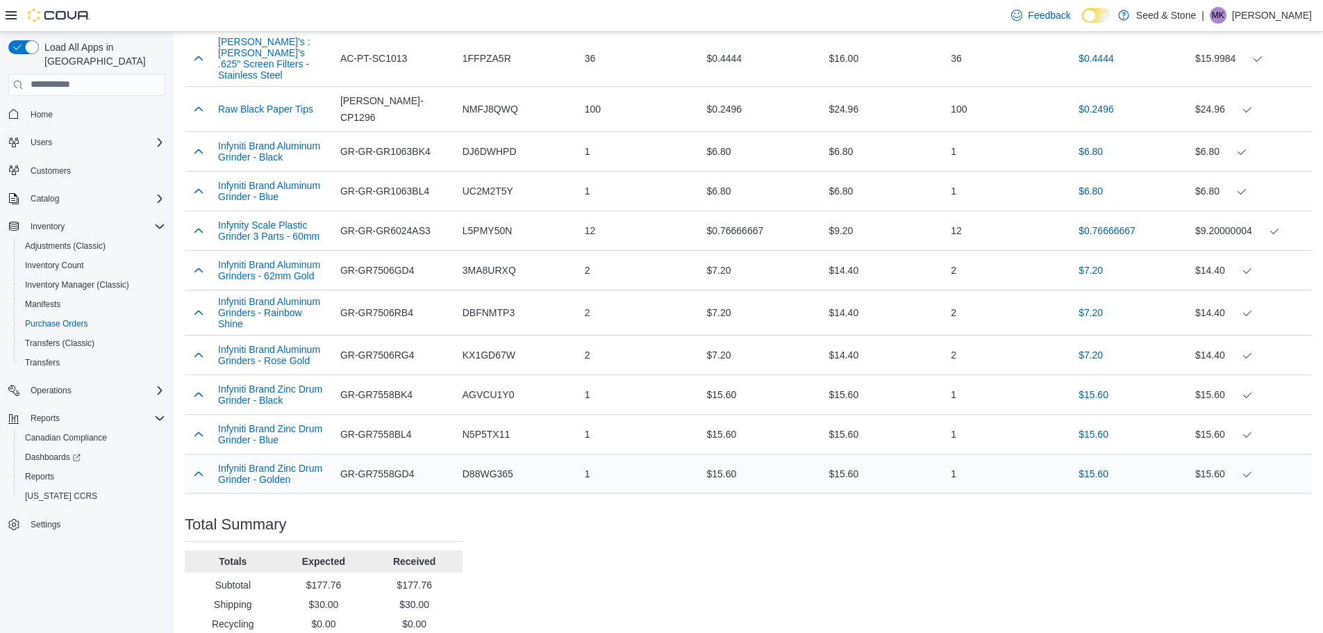
scroll to position [790, 0]
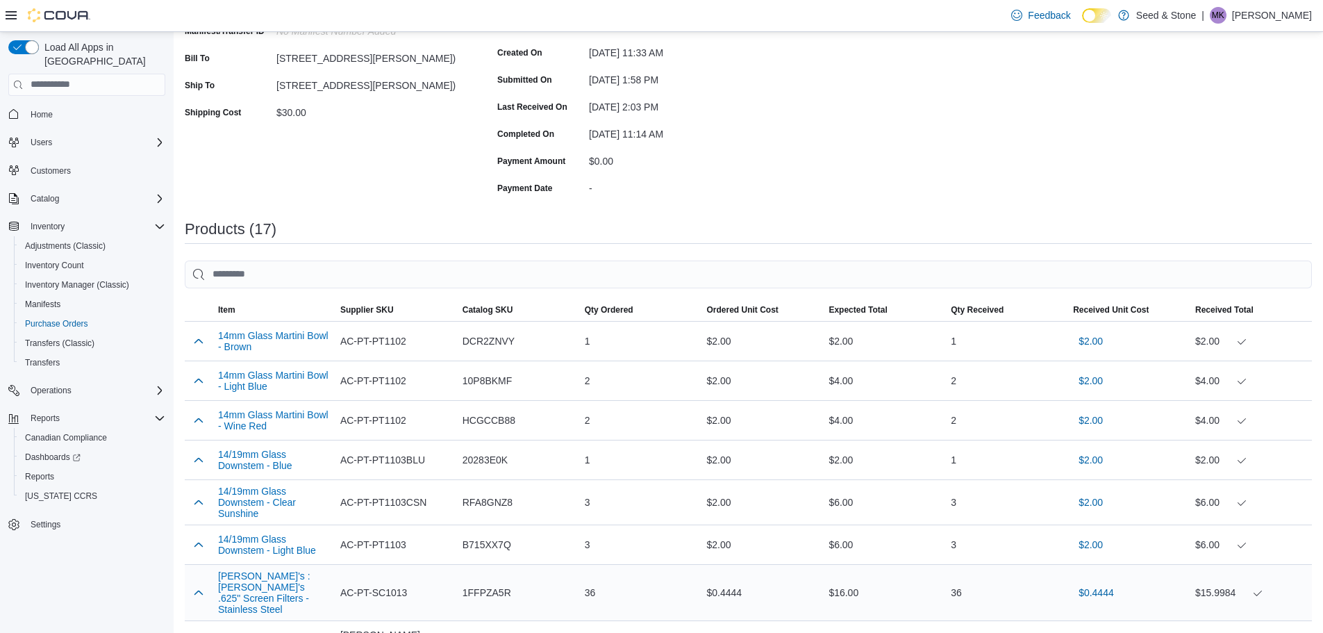
scroll to position [0, 0]
